Goal: Check status: Check status

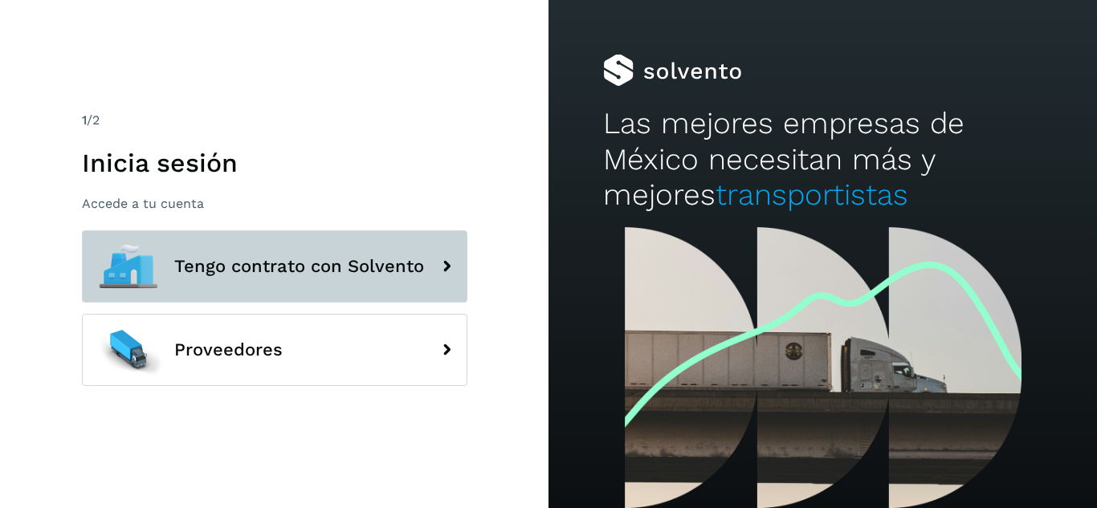
click at [274, 276] on span "Tengo contrato con Solvento" at bounding box center [299, 266] width 250 height 19
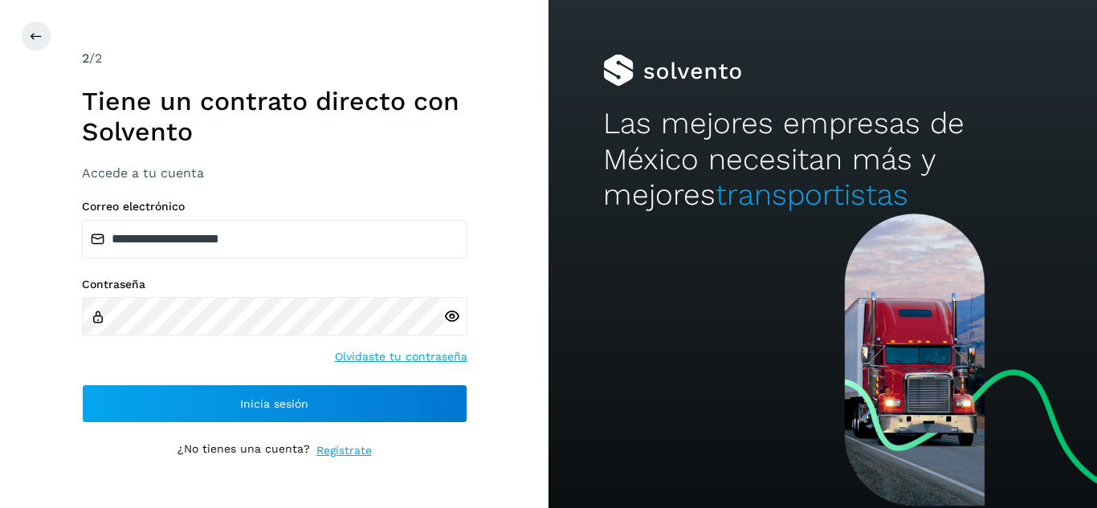
click at [288, 435] on div "**********" at bounding box center [275, 254] width 386 height 411
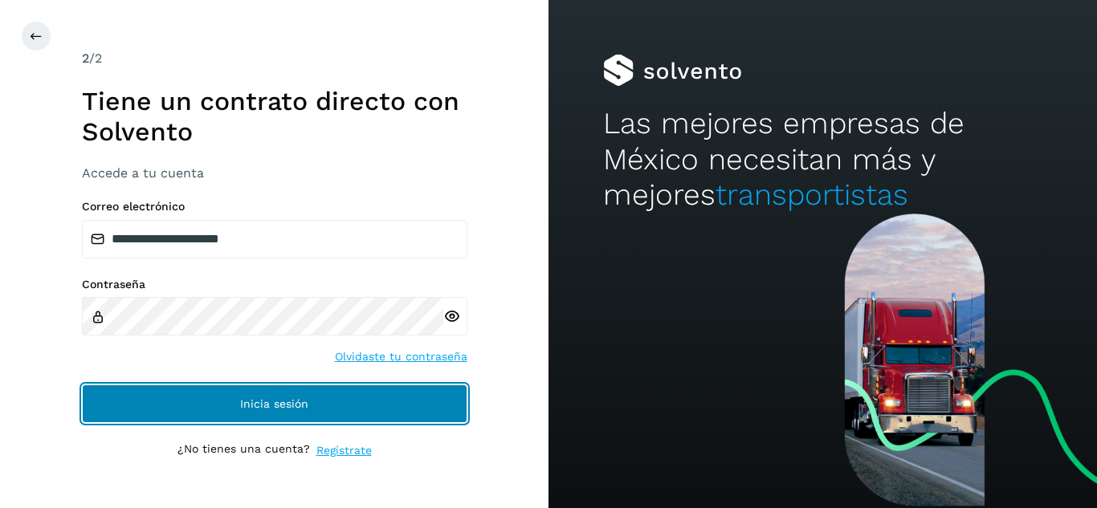
click at [267, 417] on button "Inicia sesión" at bounding box center [275, 404] width 386 height 39
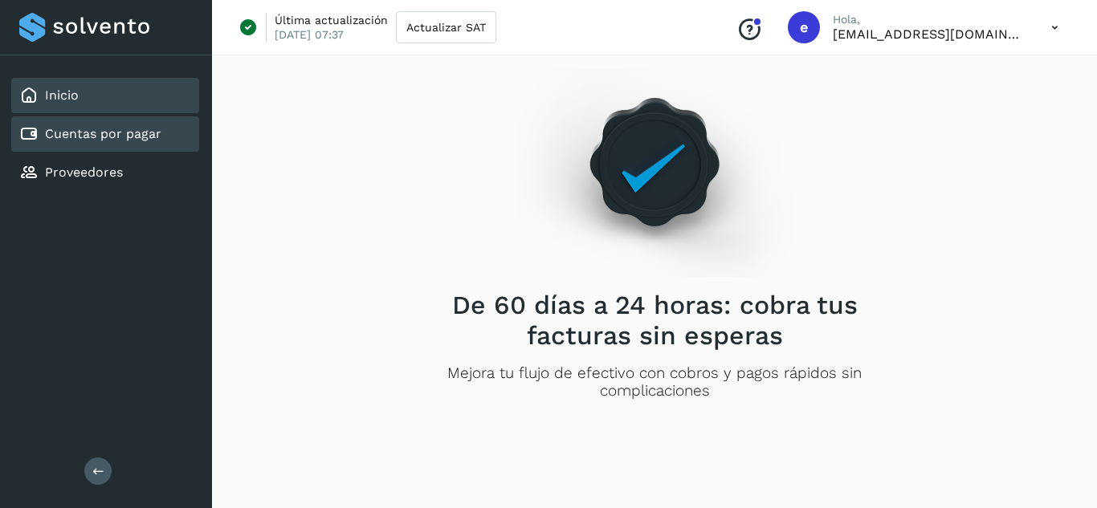
click at [165, 145] on div "Cuentas por pagar" at bounding box center [105, 133] width 188 height 35
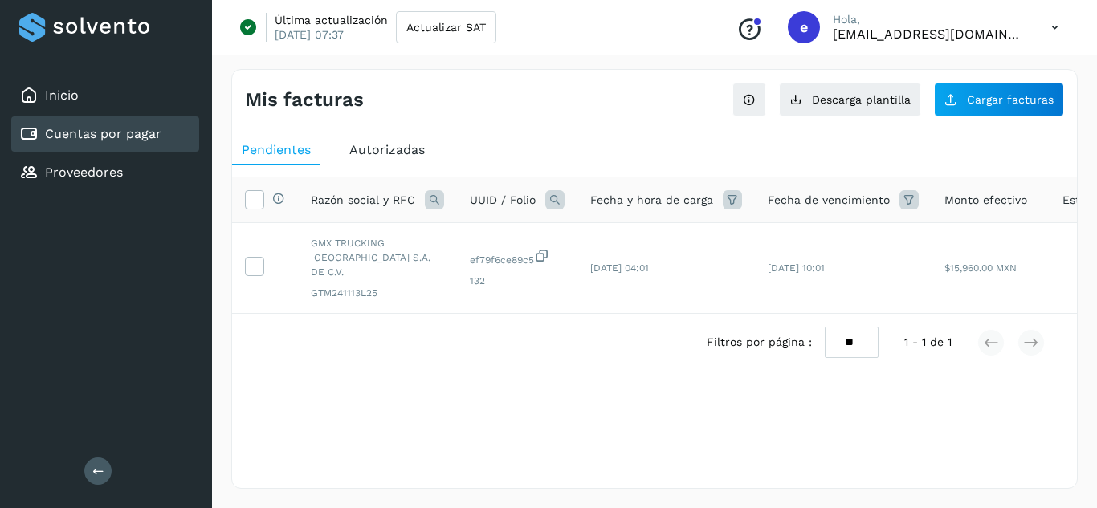
click at [394, 152] on span "Autorizadas" at bounding box center [386, 149] width 75 height 15
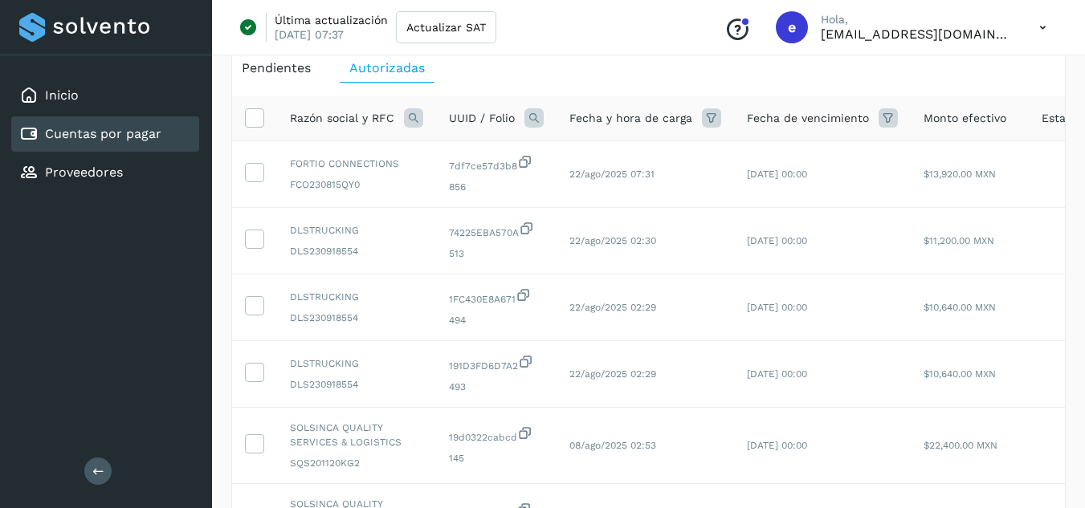
scroll to position [89, 0]
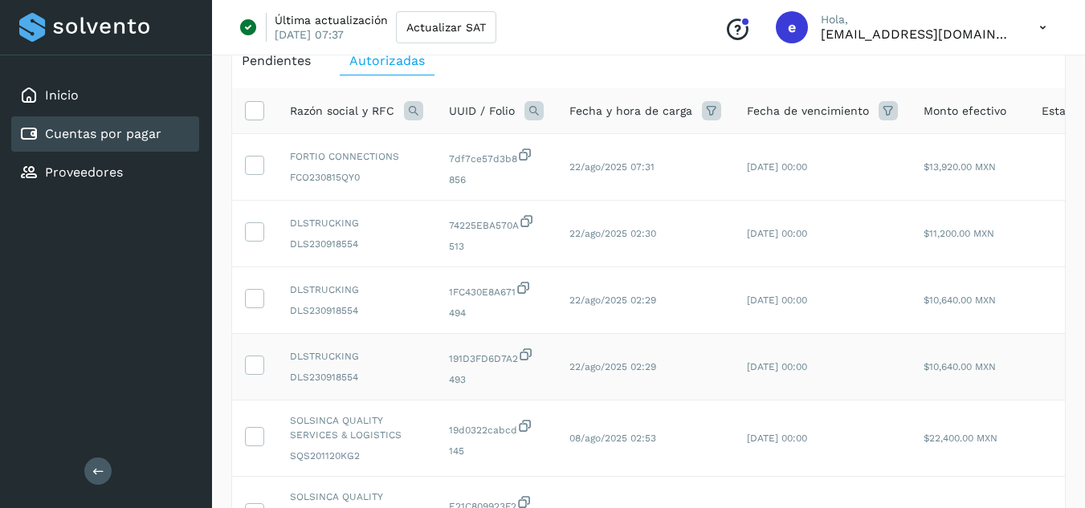
click at [911, 394] on td "$10,640.00 MXN" at bounding box center [970, 367] width 118 height 67
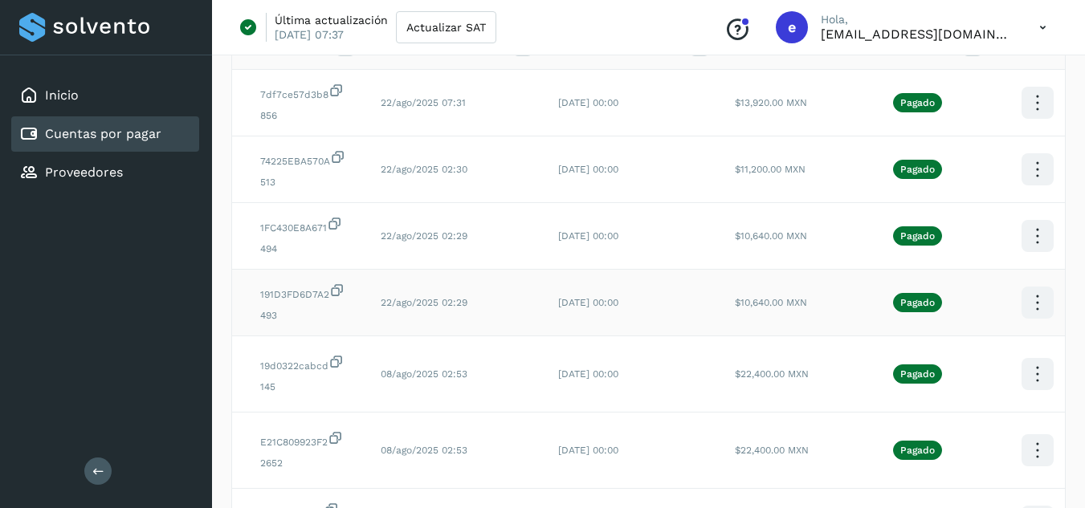
scroll to position [0, 195]
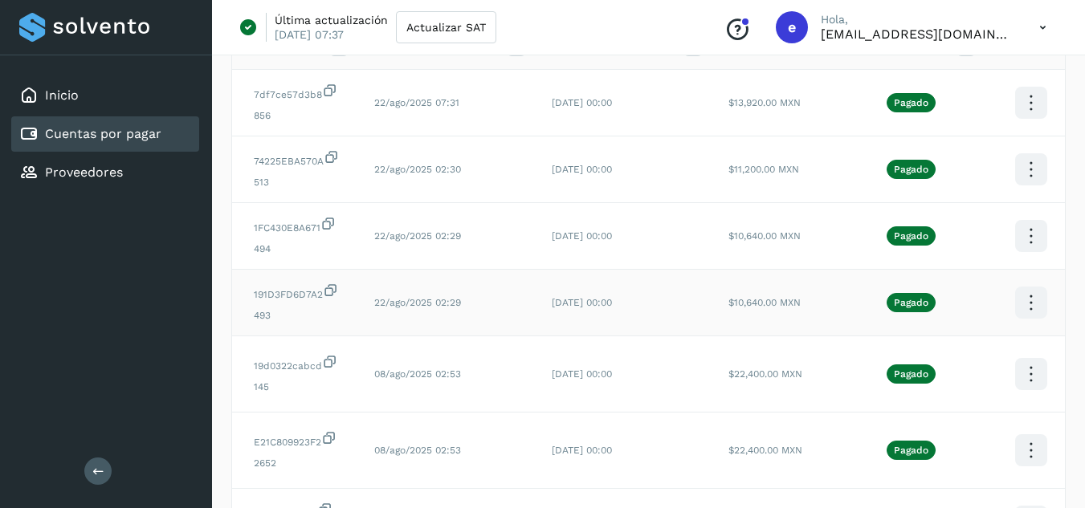
click at [1023, 122] on icon at bounding box center [1031, 103] width 38 height 38
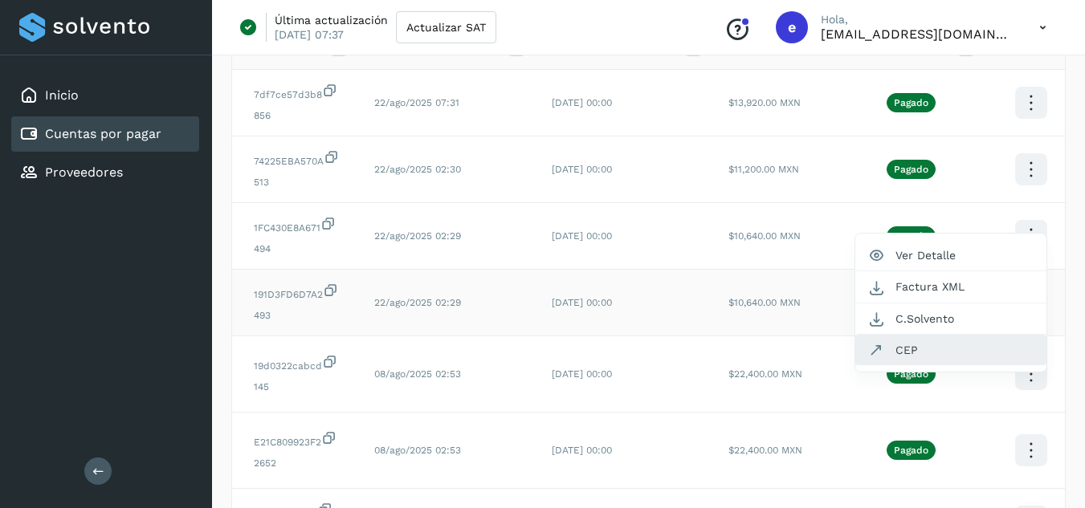
click at [928, 348] on button "CEP" at bounding box center [950, 350] width 191 height 31
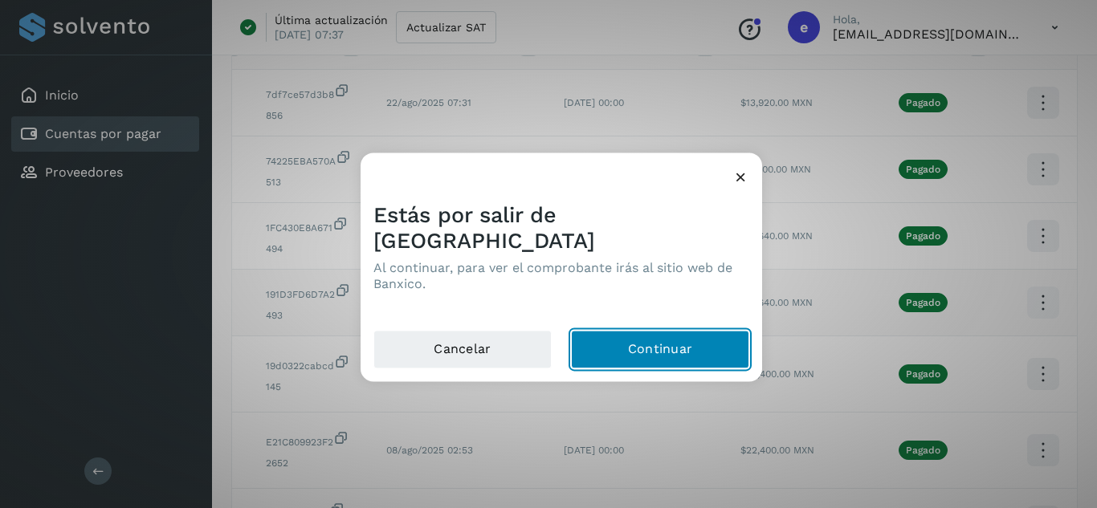
click at [686, 332] on button "Continuar" at bounding box center [660, 349] width 178 height 39
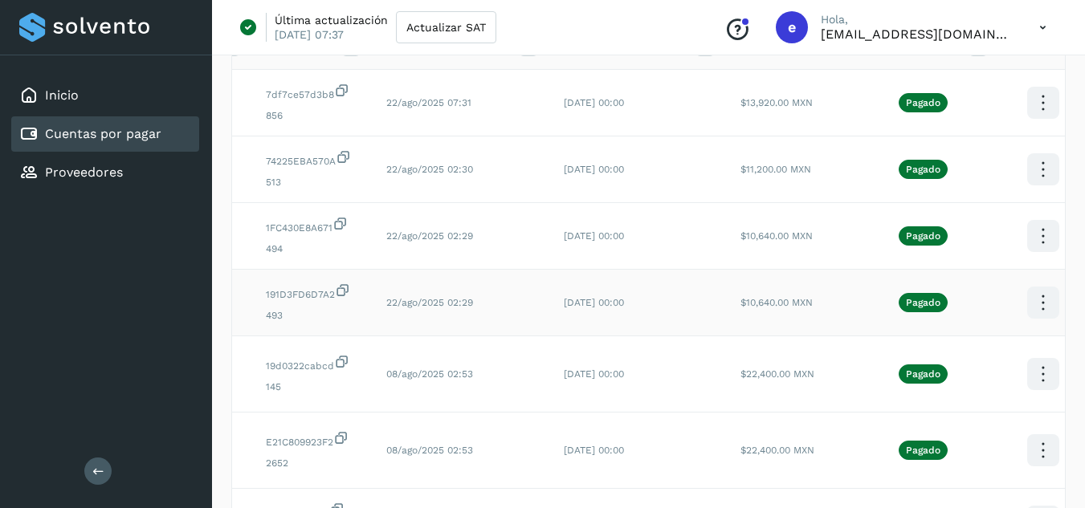
click at [777, 311] on td "$10,640.00 MXN" at bounding box center [787, 303] width 118 height 67
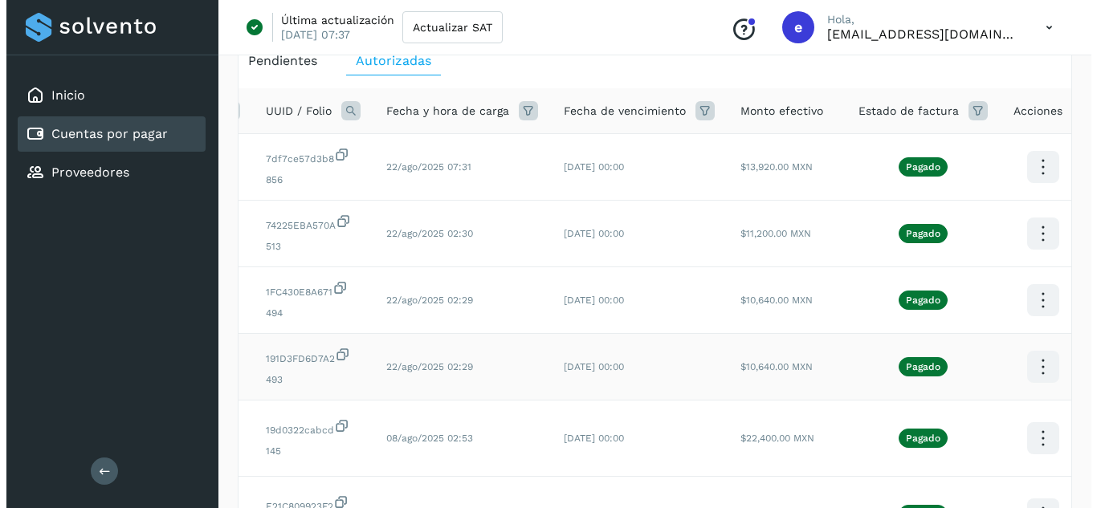
scroll to position [0, 195]
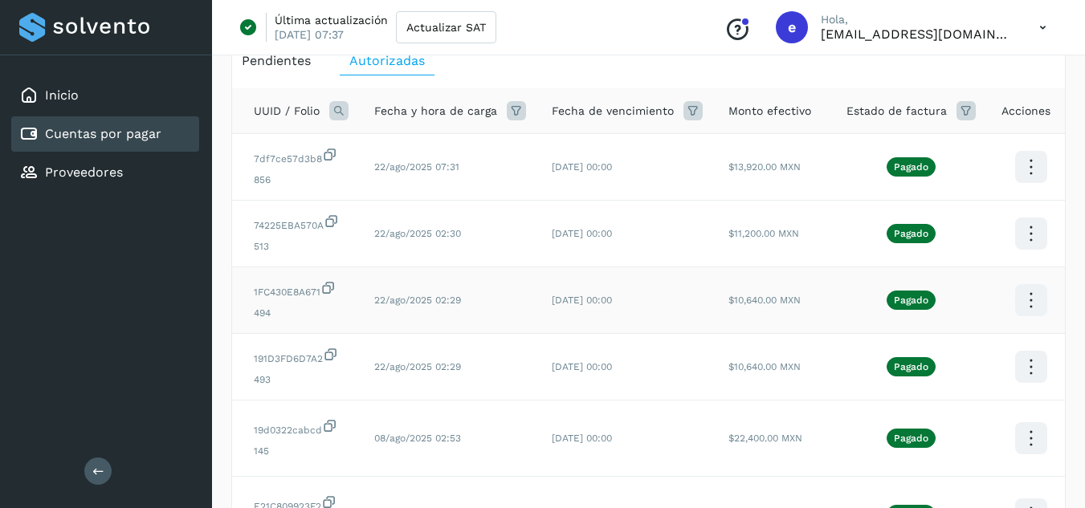
click at [1024, 186] on icon at bounding box center [1031, 168] width 38 height 38
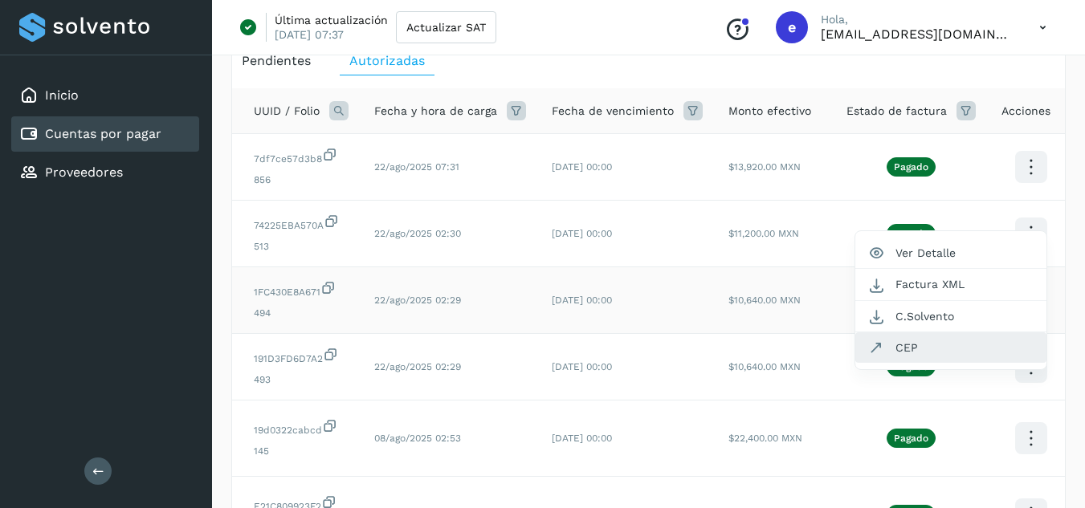
click at [930, 350] on button "CEP" at bounding box center [950, 348] width 191 height 31
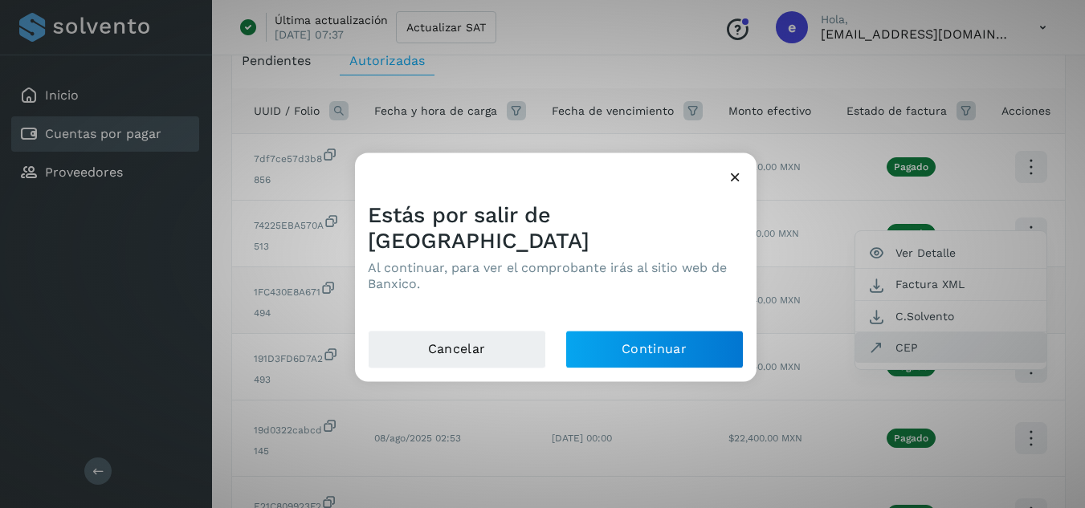
scroll to position [0, 183]
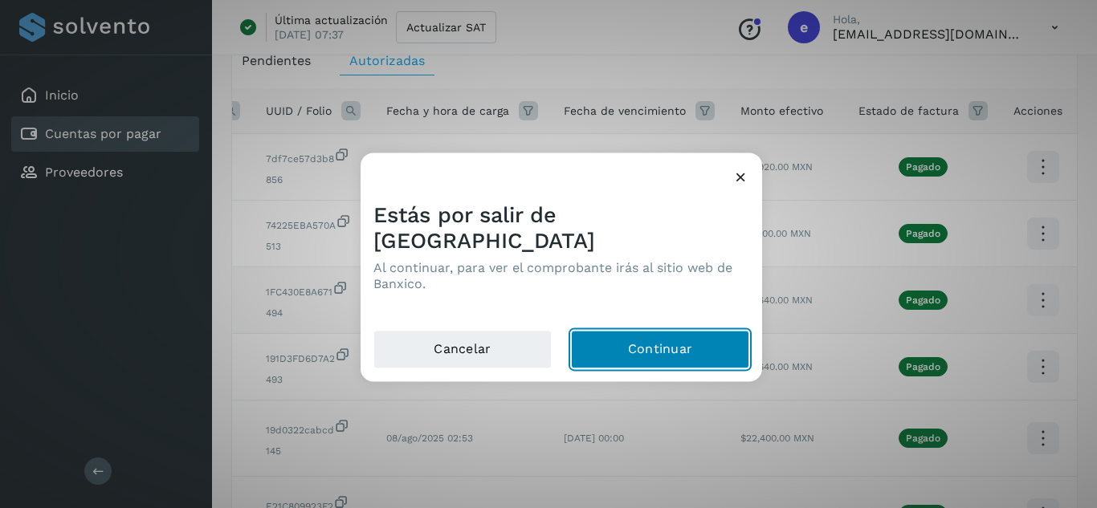
click at [680, 343] on button "Continuar" at bounding box center [660, 349] width 178 height 39
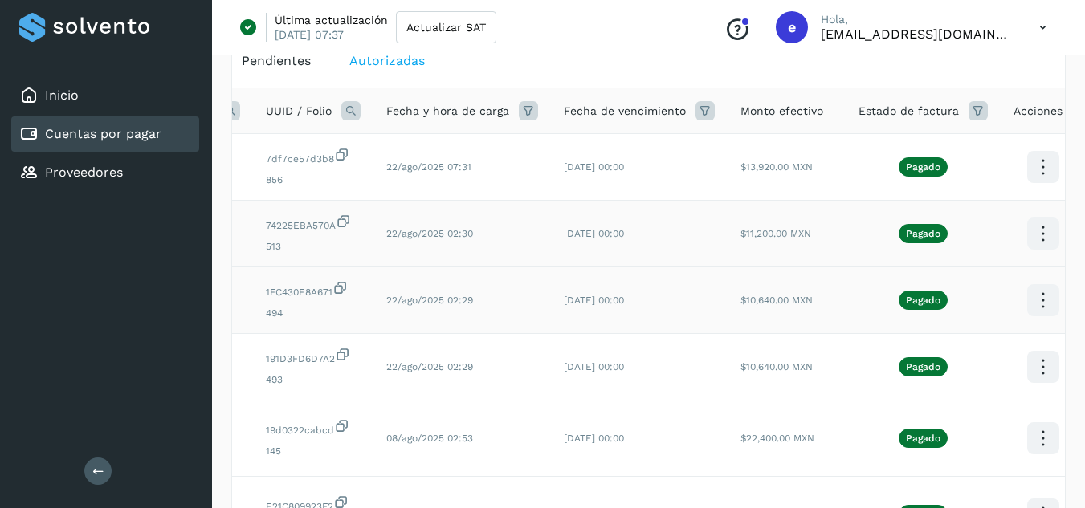
click at [1033, 186] on icon at bounding box center [1043, 168] width 38 height 38
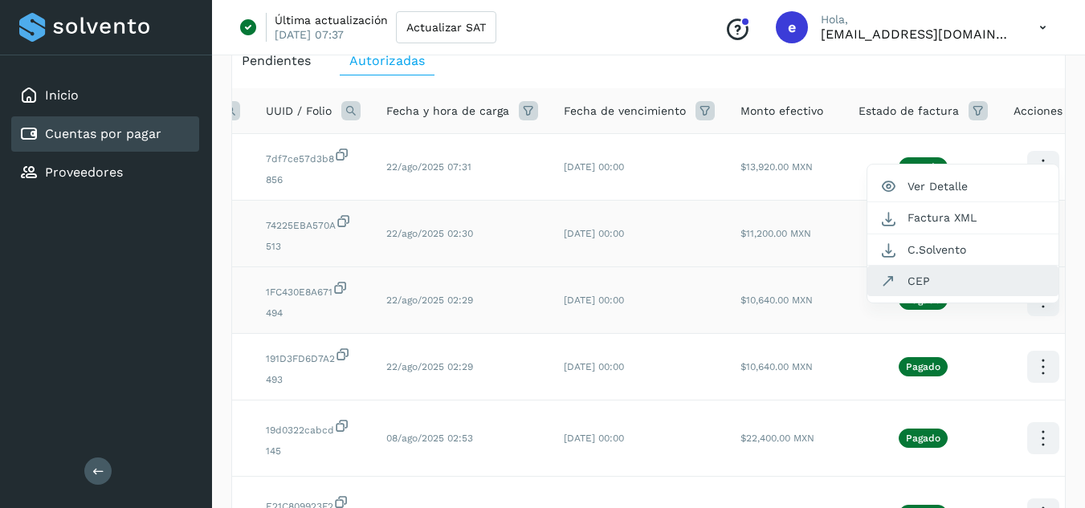
click at [957, 276] on button "CEP" at bounding box center [962, 281] width 191 height 31
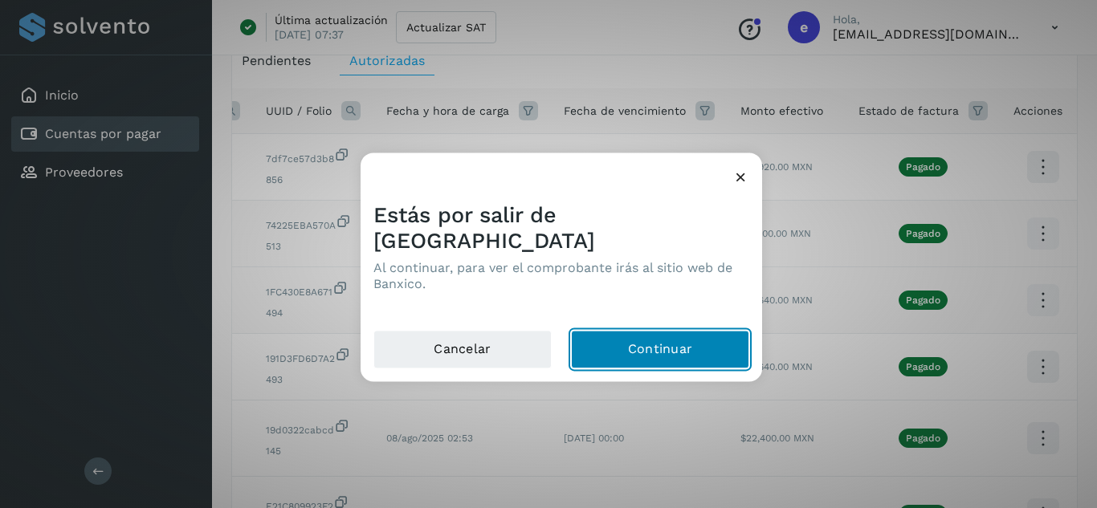
click at [666, 345] on button "Continuar" at bounding box center [660, 349] width 178 height 39
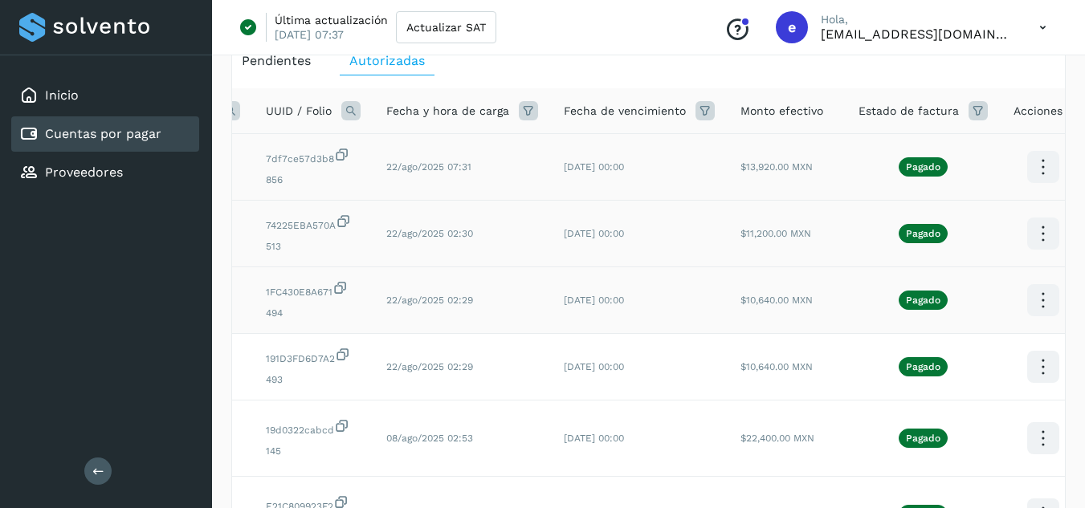
click at [1036, 162] on icon at bounding box center [1043, 168] width 38 height 38
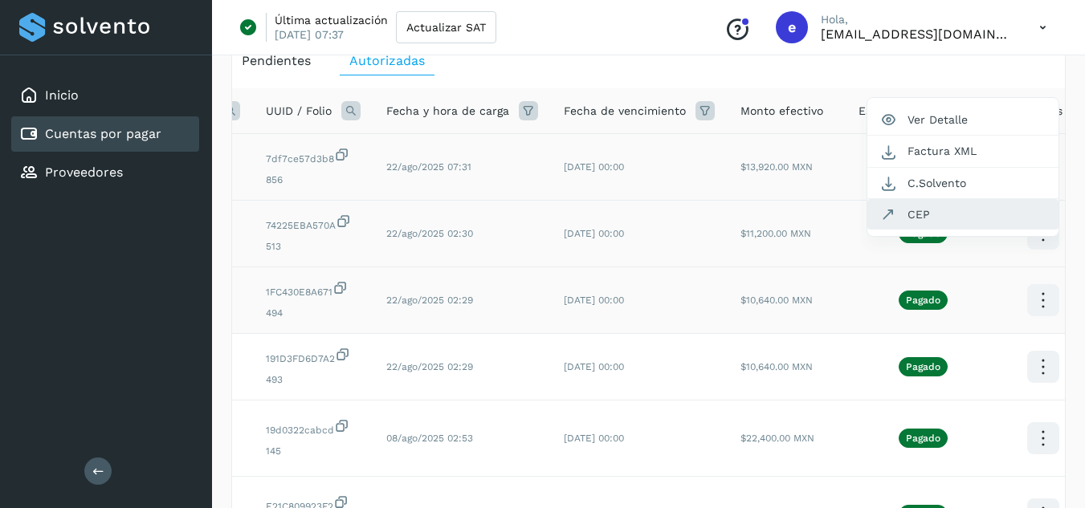
click at [933, 216] on button "CEP" at bounding box center [962, 214] width 191 height 31
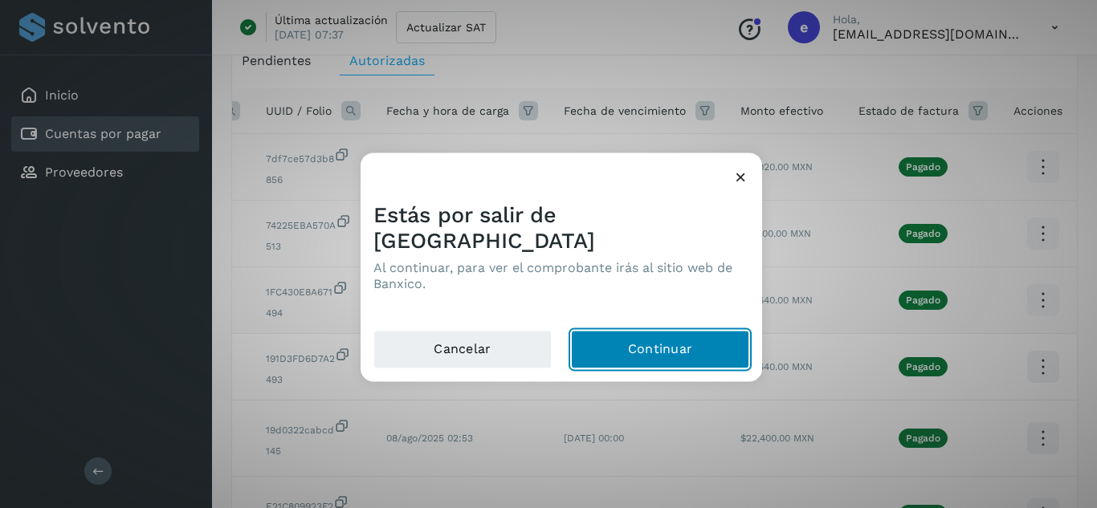
click at [635, 341] on button "Continuar" at bounding box center [660, 349] width 178 height 39
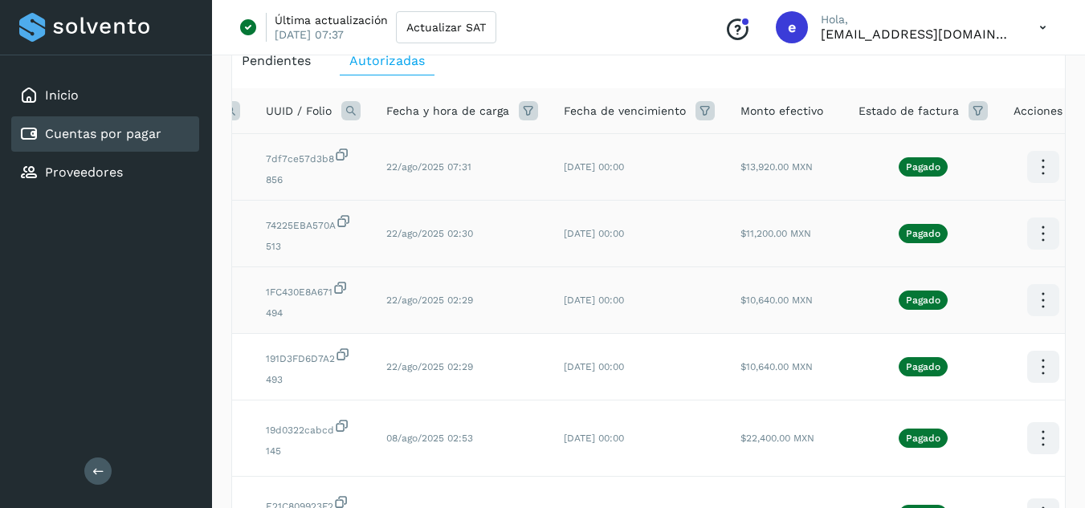
click at [1043, 25] on icon at bounding box center [1042, 27] width 33 height 33
click at [943, 109] on div "Cerrar sesión" at bounding box center [962, 103] width 191 height 31
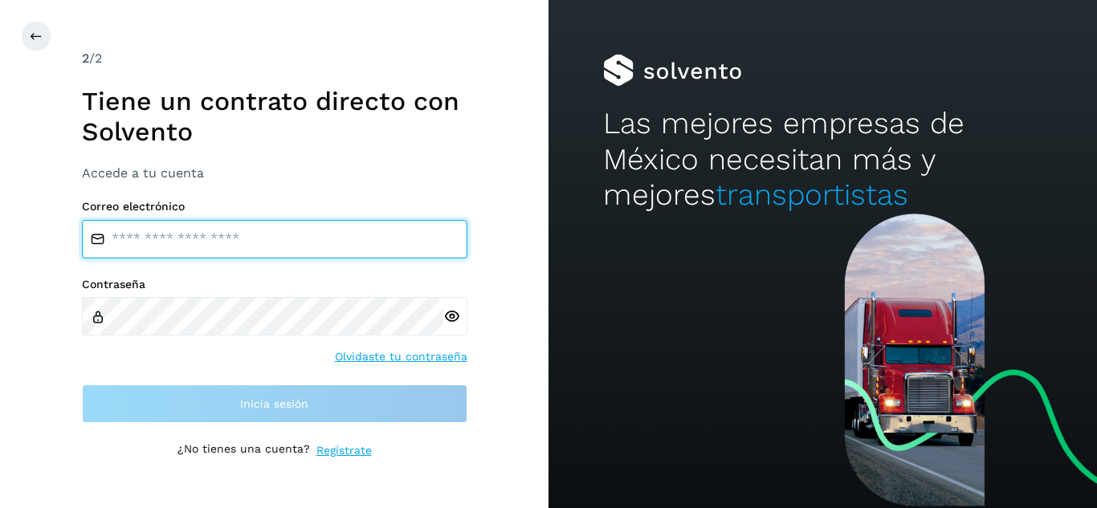
type input "**********"
